Goal: Navigation & Orientation: Find specific page/section

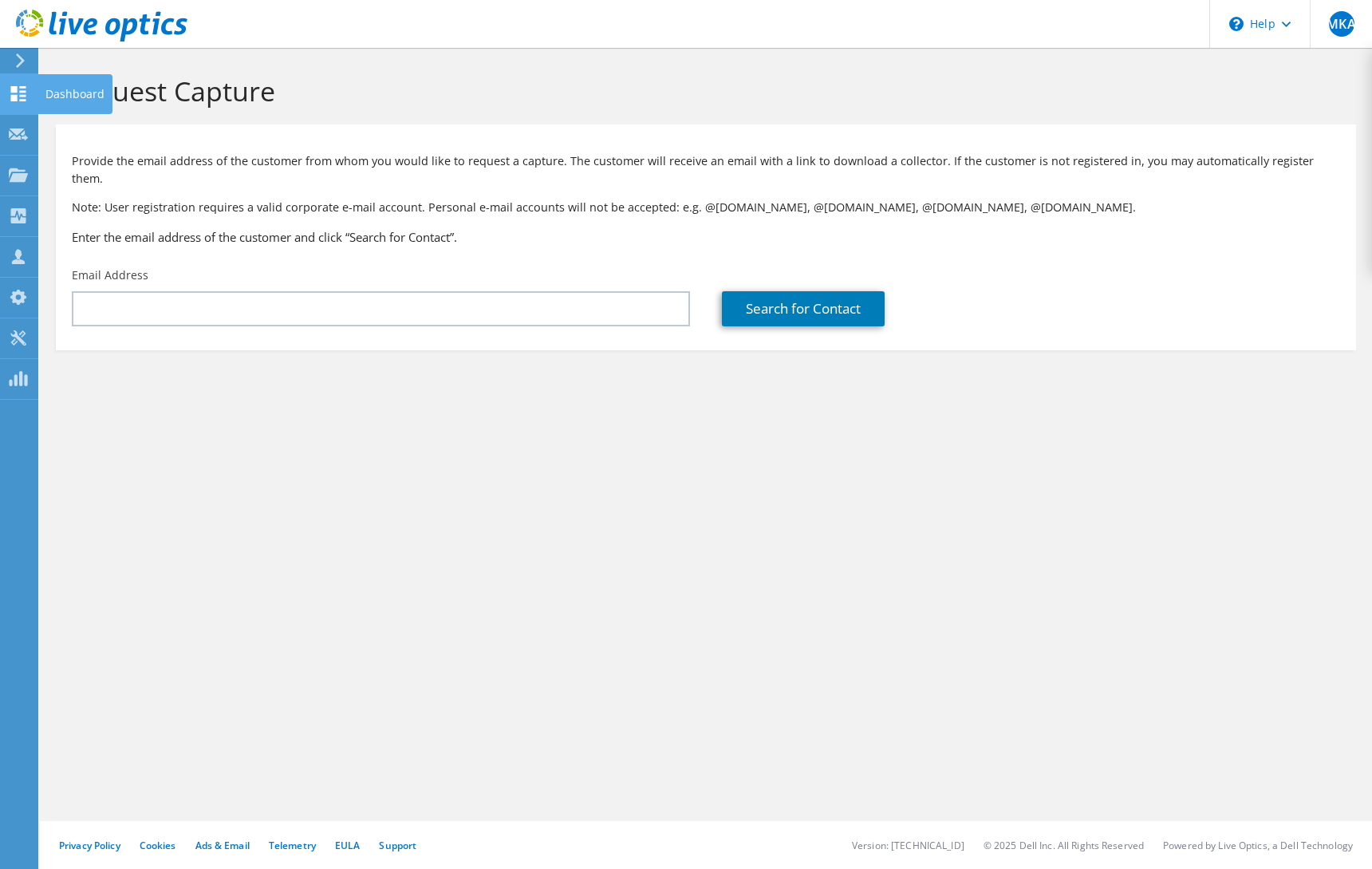
click at [67, 86] on div "Dashboard" at bounding box center [74, 94] width 75 height 40
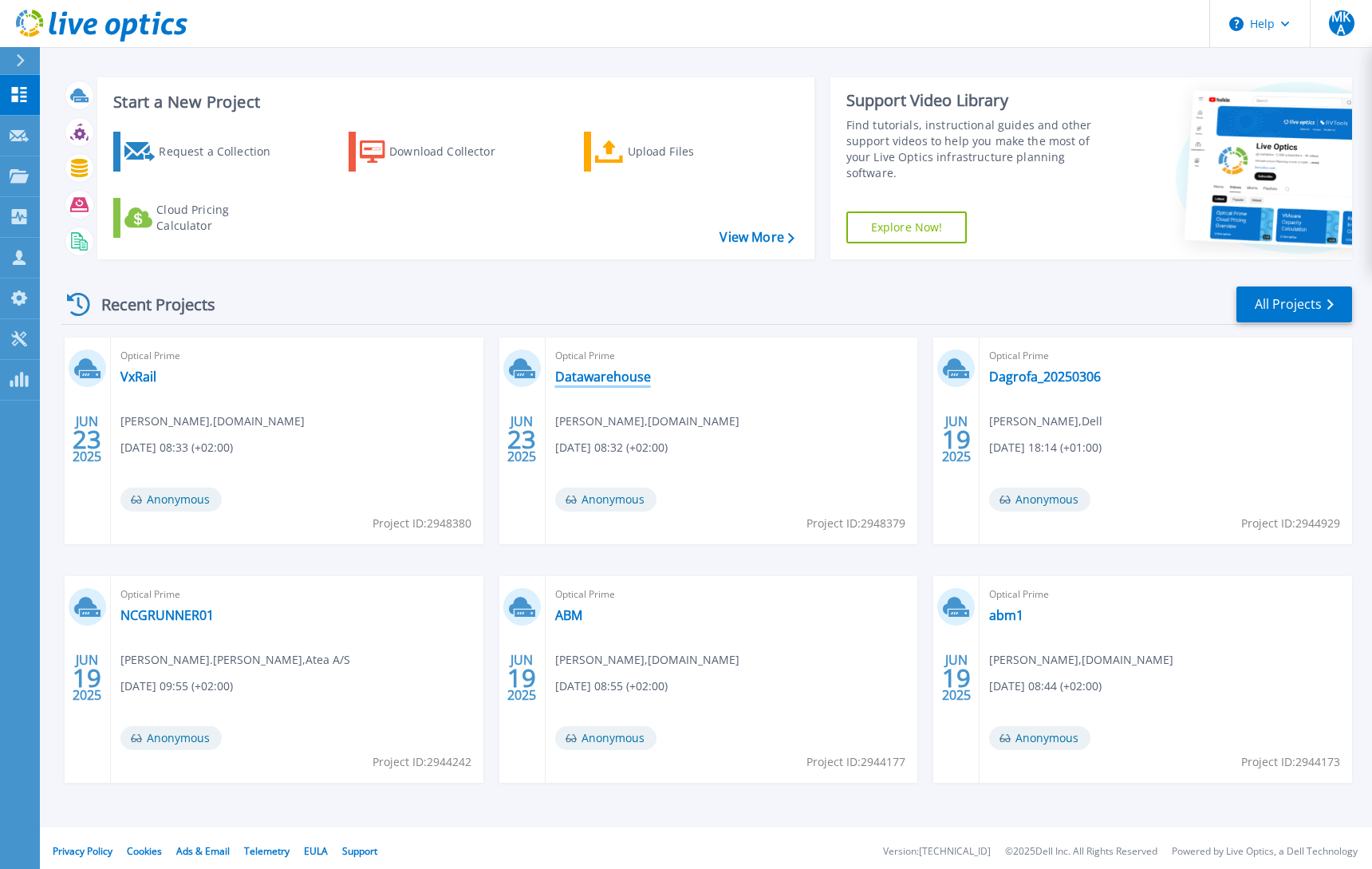
scroll to position [15, 0]
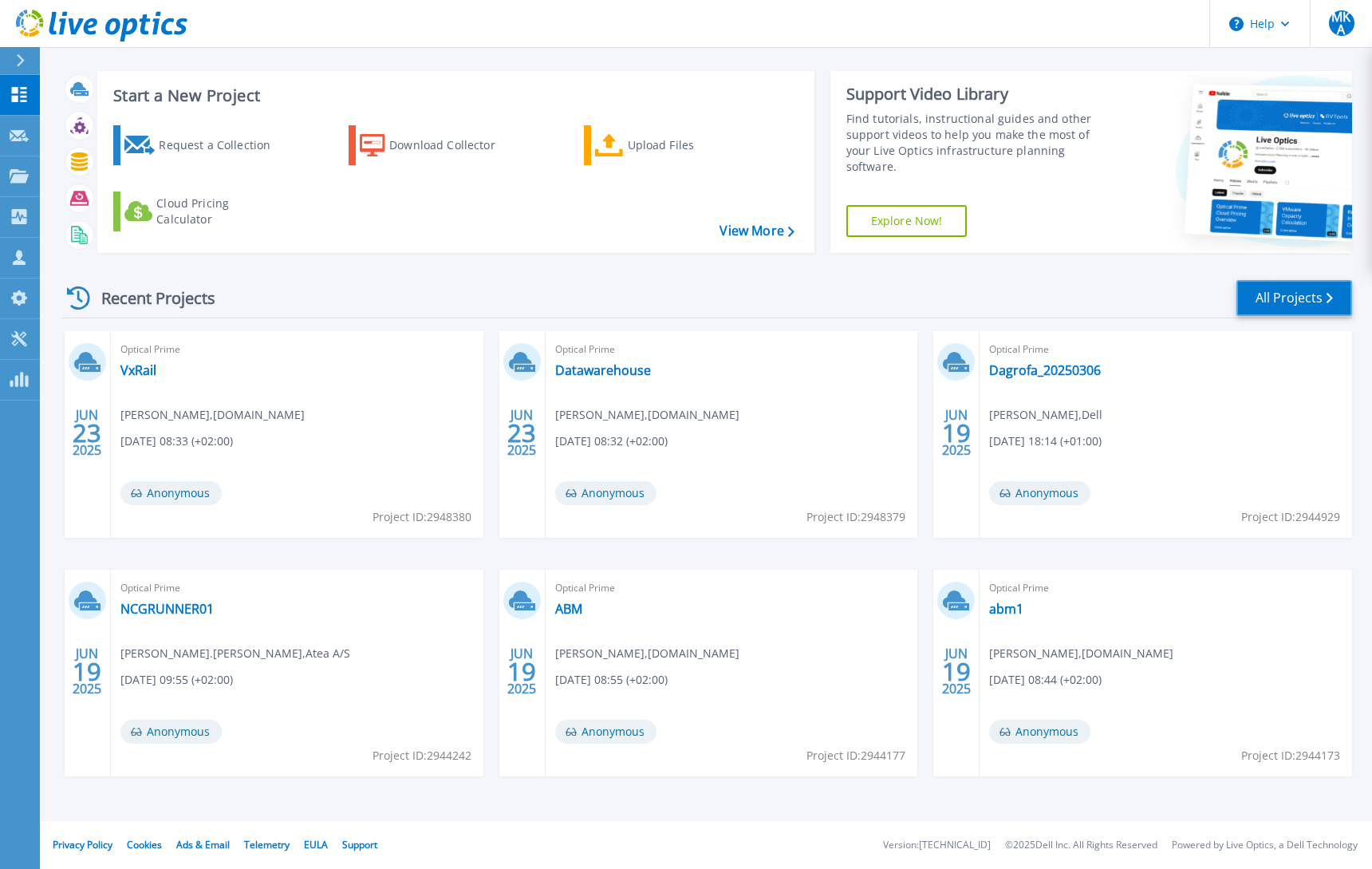
click at [1308, 294] on link "All Projects" at bounding box center [1294, 298] width 115 height 36
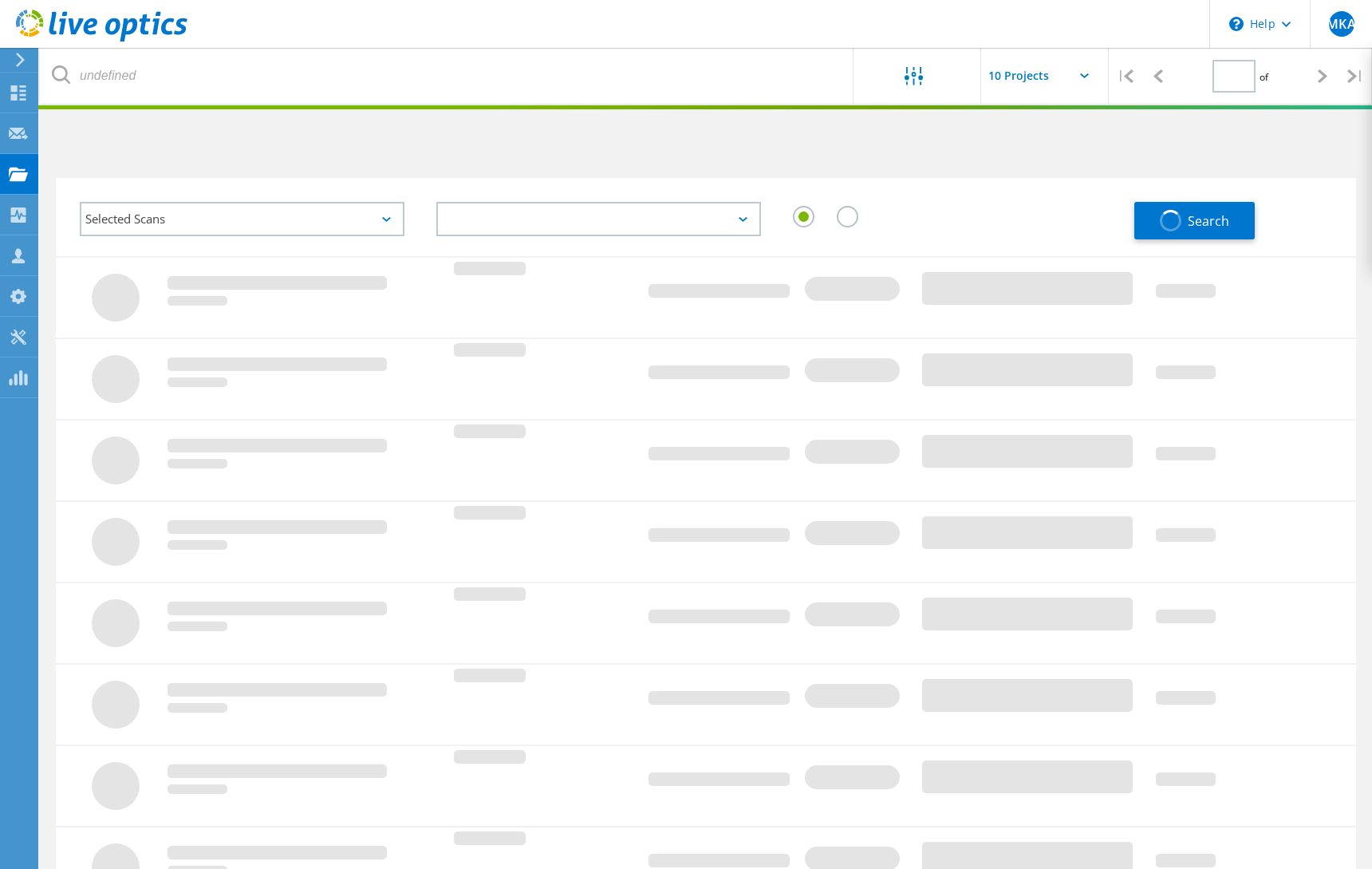
type input "1"
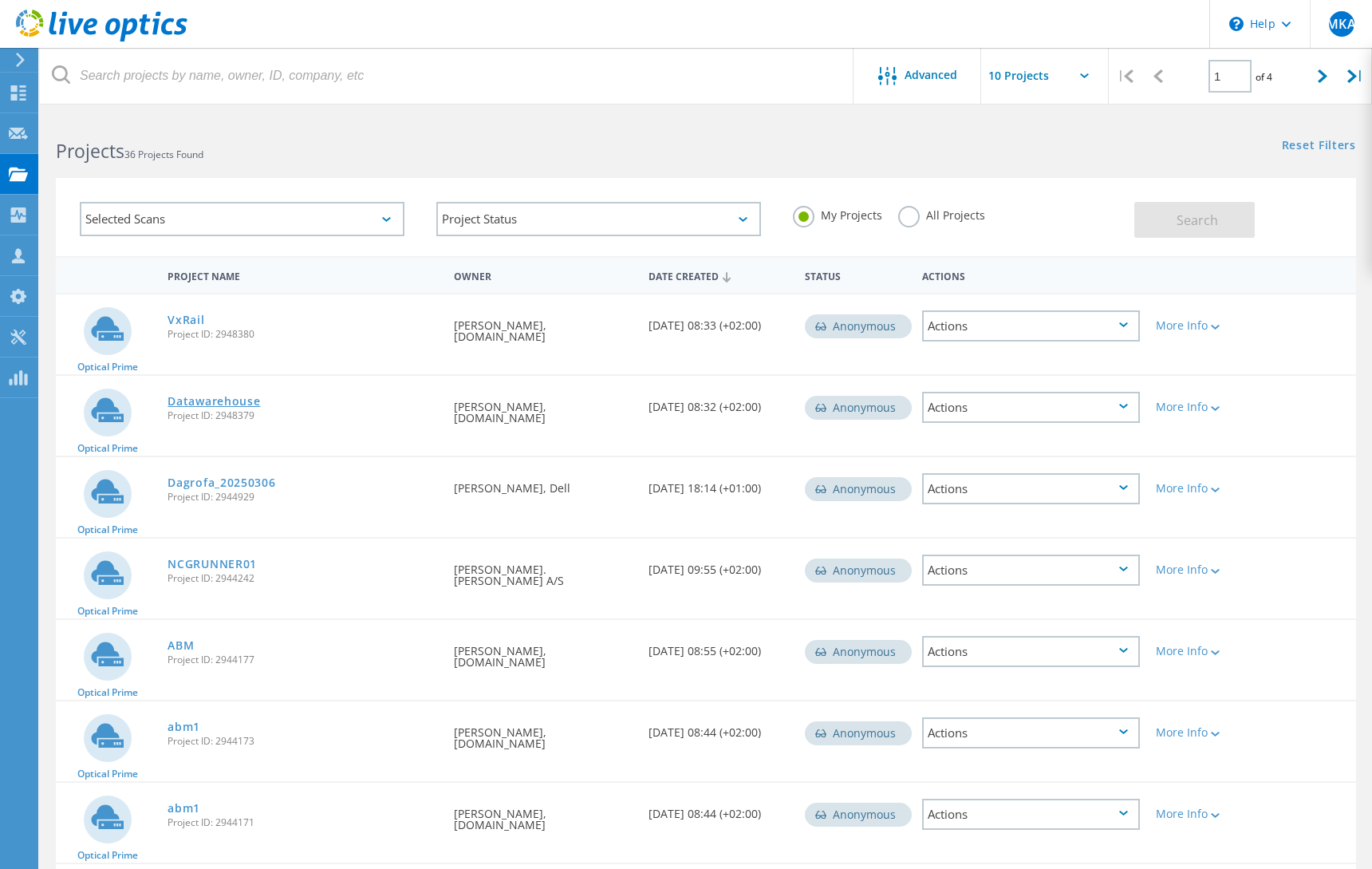
click at [194, 400] on link "Datawarehouse" at bounding box center [214, 401] width 93 height 11
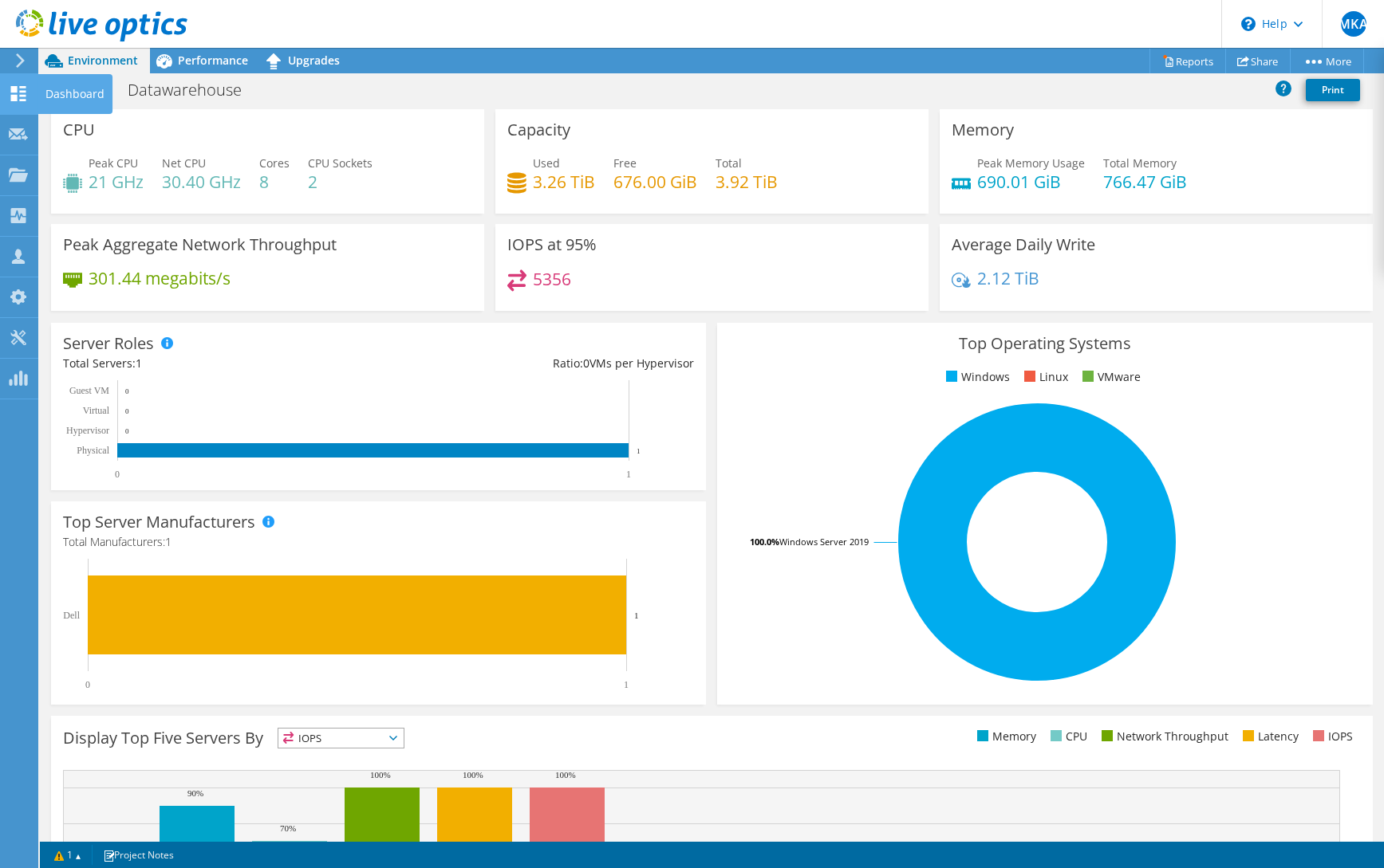
click at [71, 92] on div "Dashboard" at bounding box center [74, 93] width 75 height 40
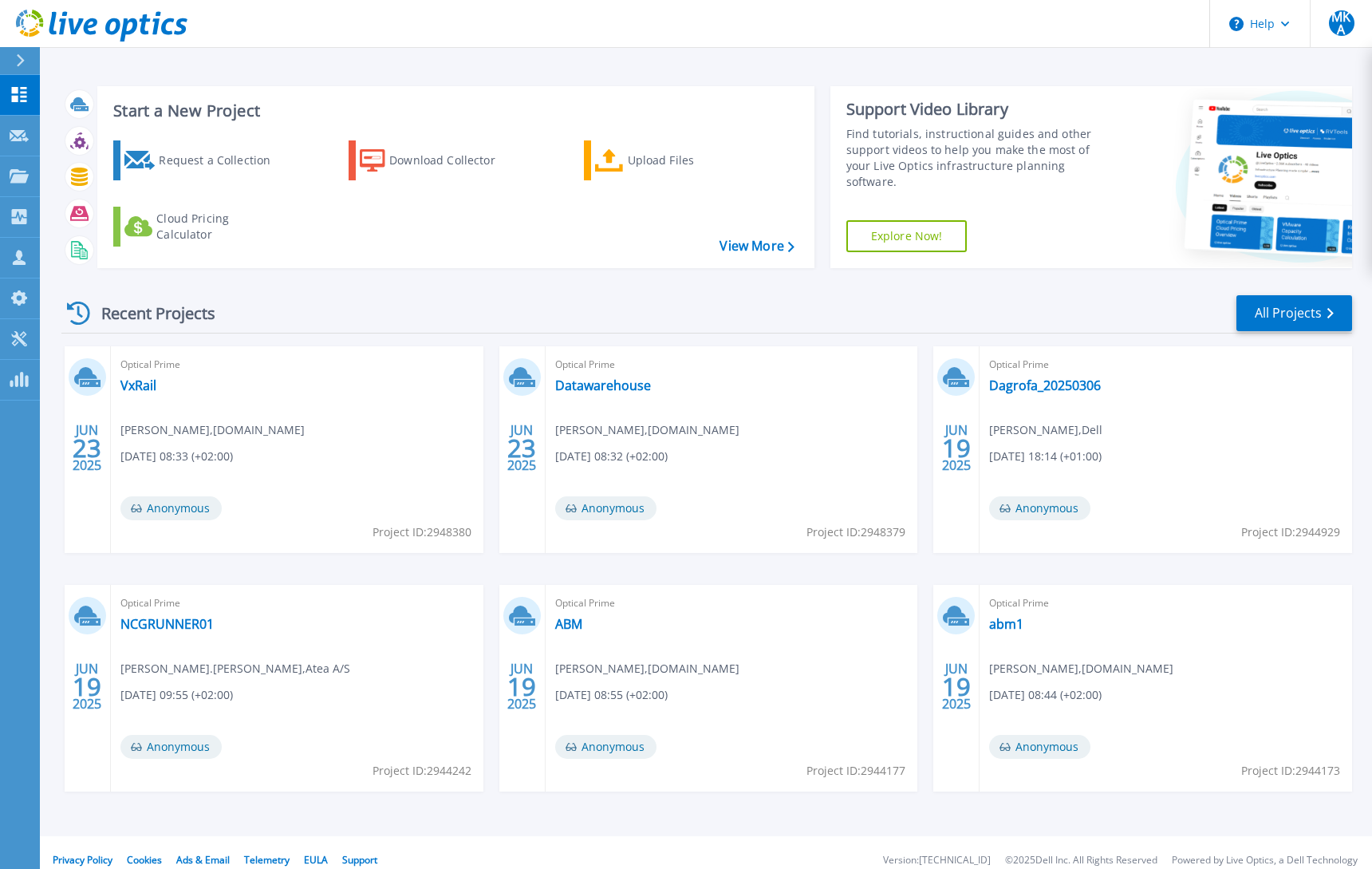
scroll to position [15, 0]
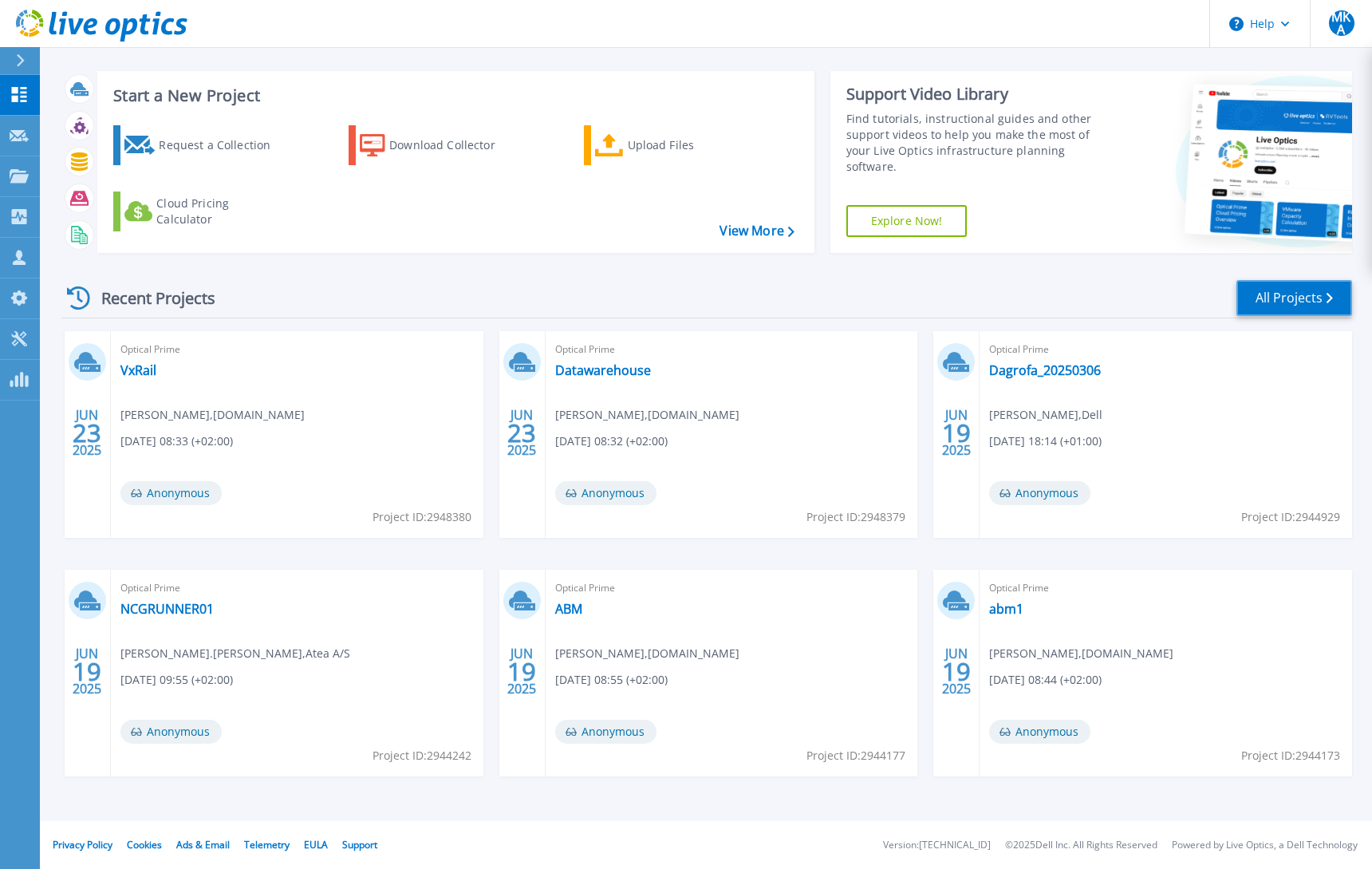
click at [1267, 293] on link "All Projects" at bounding box center [1294, 298] width 115 height 36
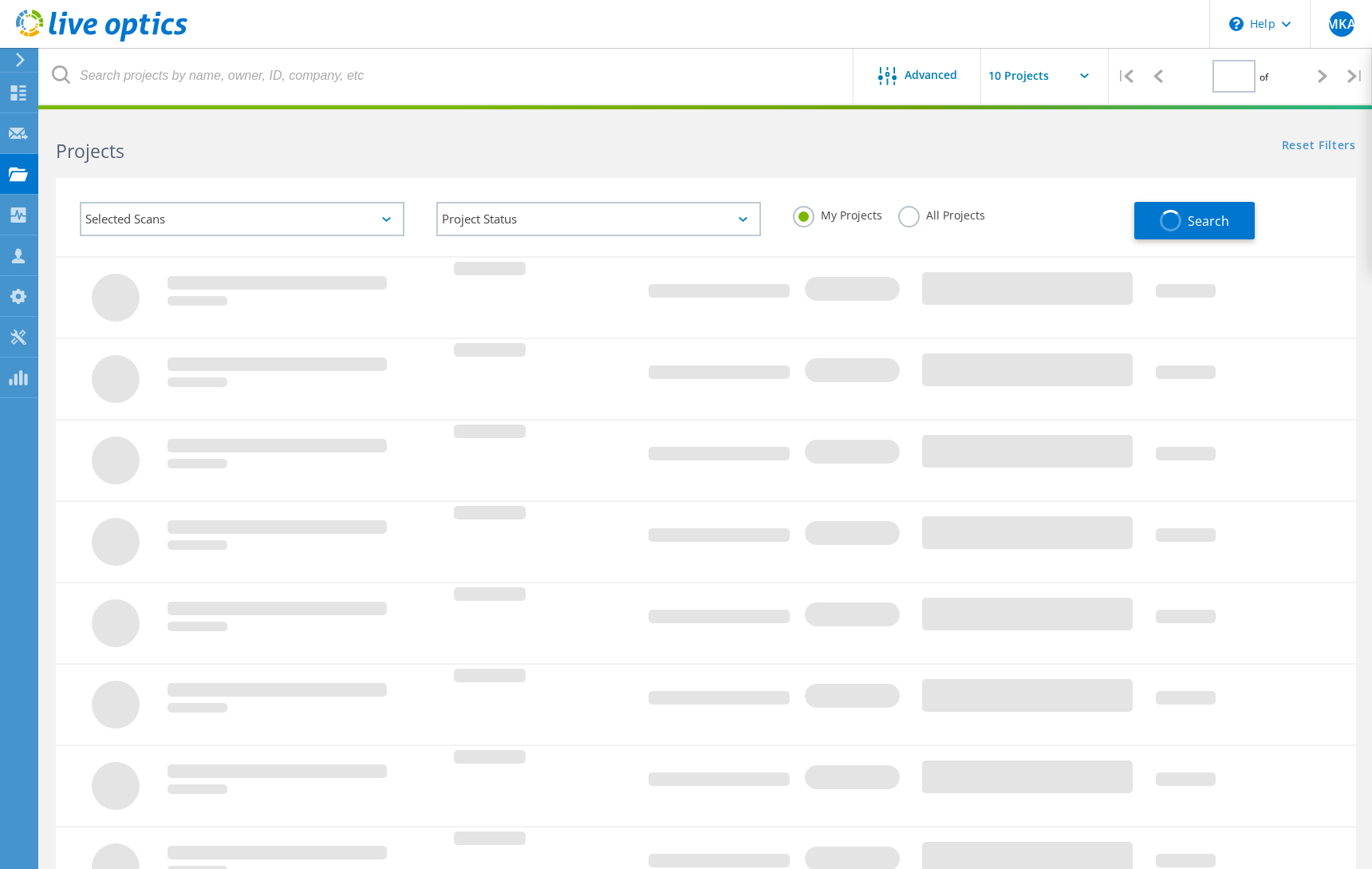
type input "1"
